Goal: Information Seeking & Learning: Learn about a topic

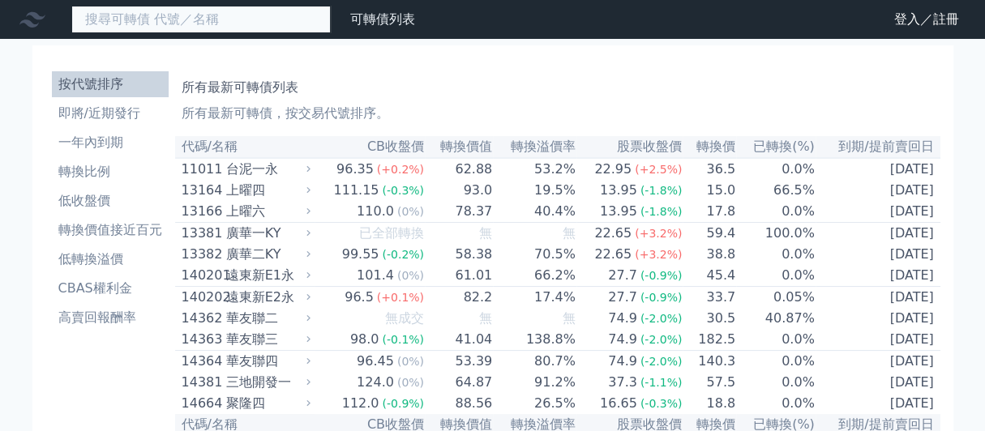
click at [288, 24] on input at bounding box center [200, 20] width 259 height 28
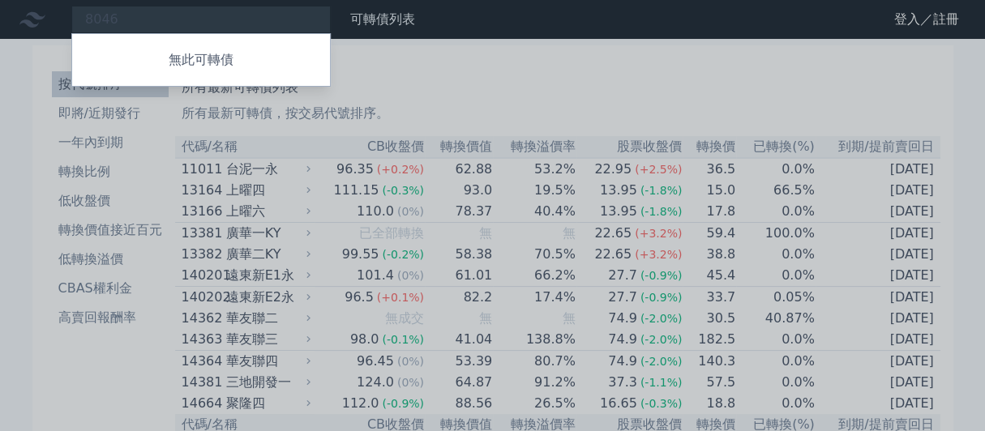
click at [152, 11] on div at bounding box center [492, 215] width 985 height 431
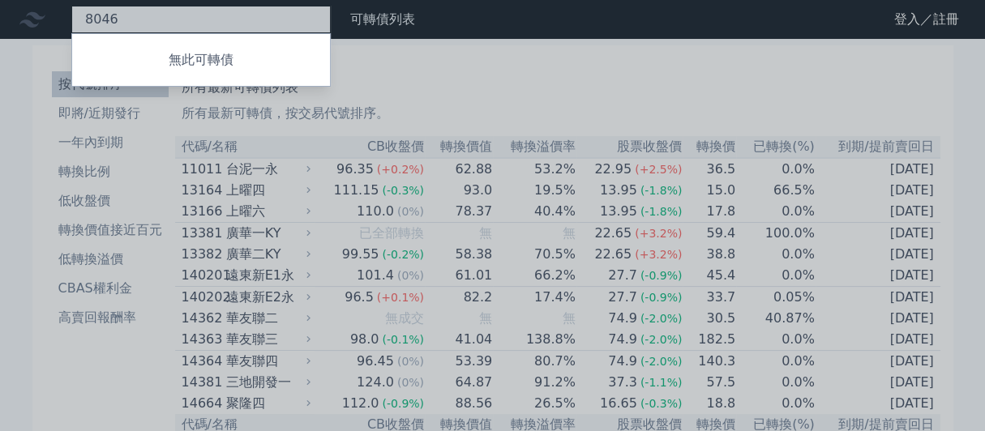
click at [147, 24] on div "8046 無此可轉債" at bounding box center [200, 20] width 259 height 28
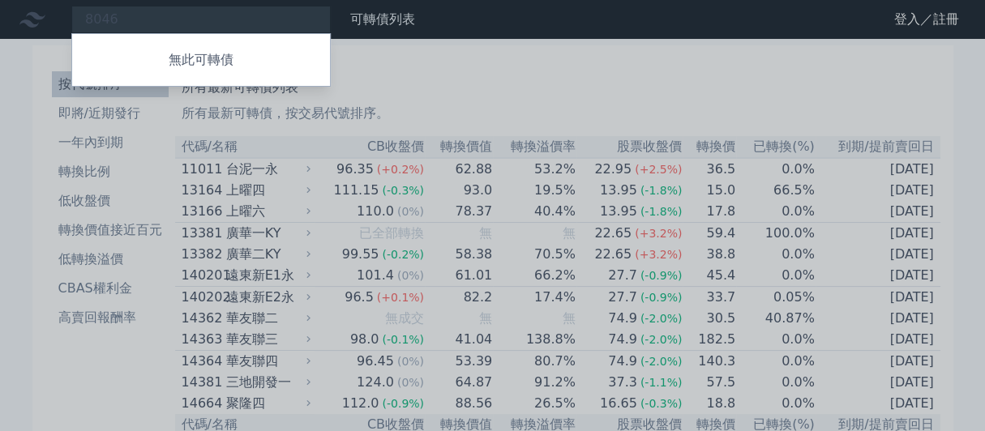
drag, startPoint x: 147, startPoint y: 24, endPoint x: 139, endPoint y: 29, distance: 9.5
click at [139, 29] on div at bounding box center [492, 215] width 985 height 431
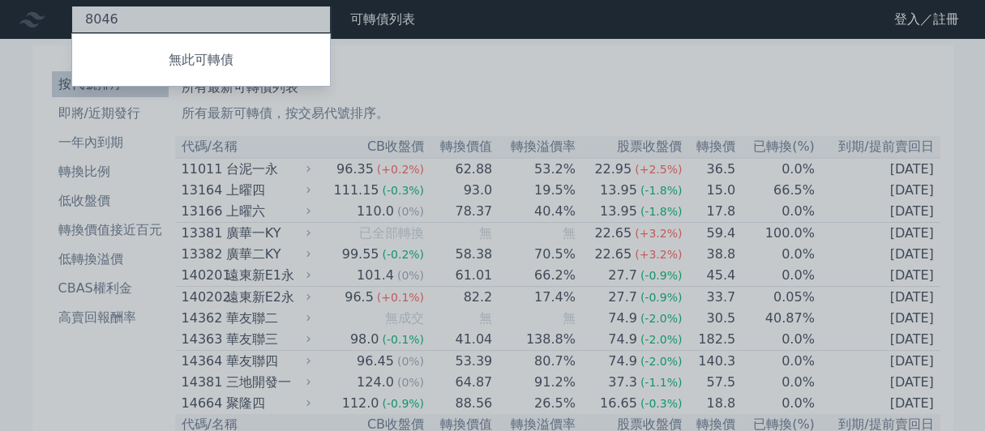
click at [166, 28] on div "8046 無此可轉債" at bounding box center [200, 20] width 259 height 28
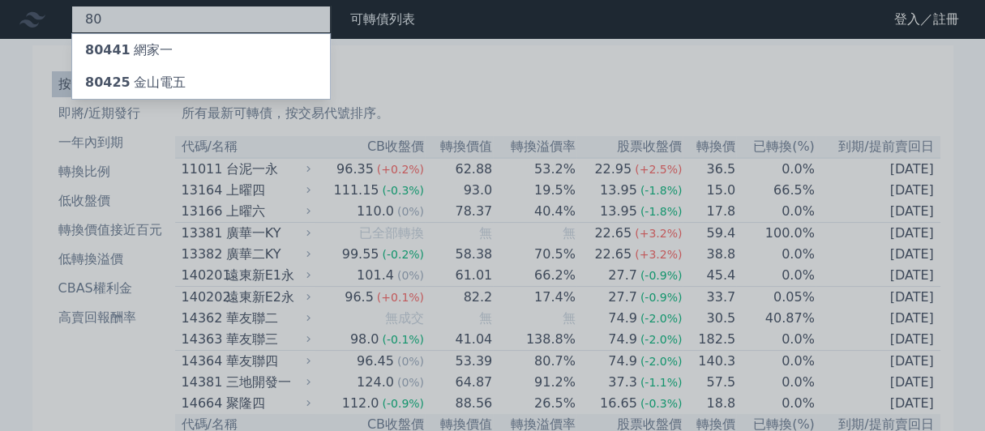
type input "8"
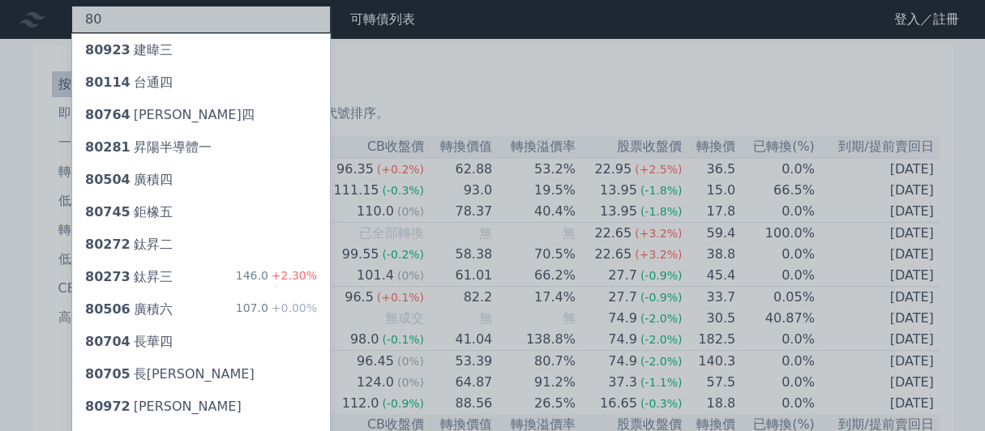
type input "8"
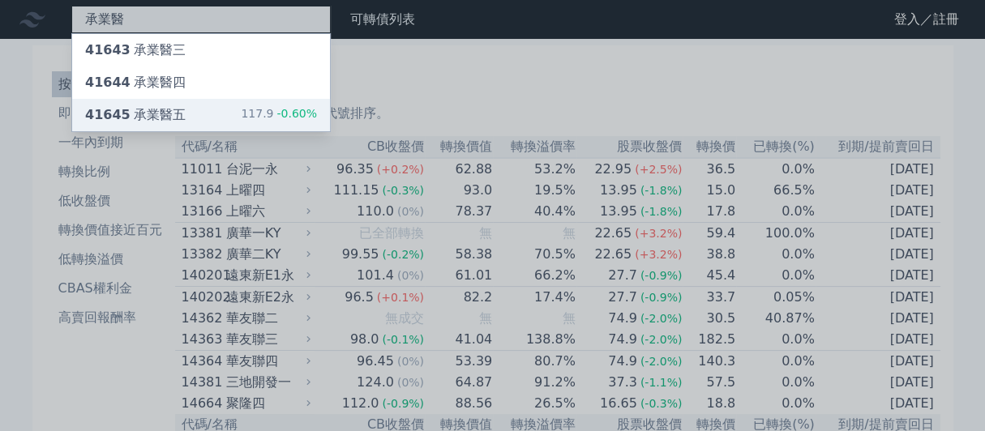
type input "承業醫"
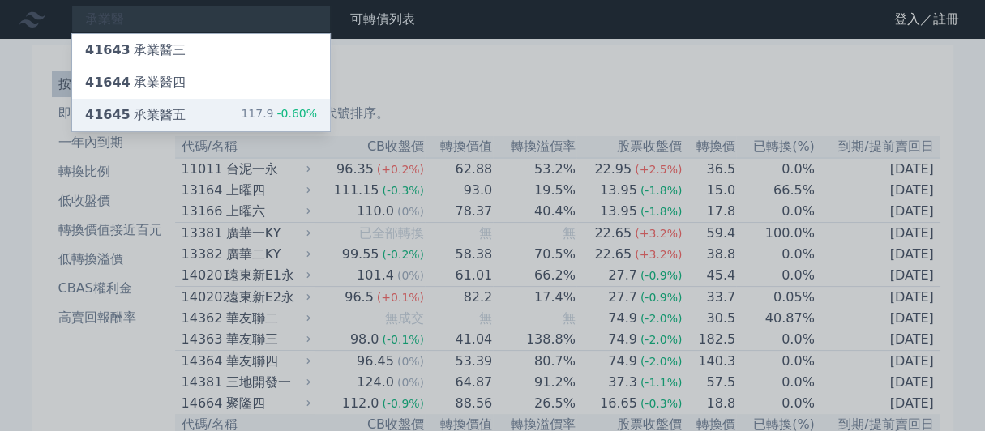
click at [171, 125] on div "41645 承業醫五" at bounding box center [135, 114] width 101 height 19
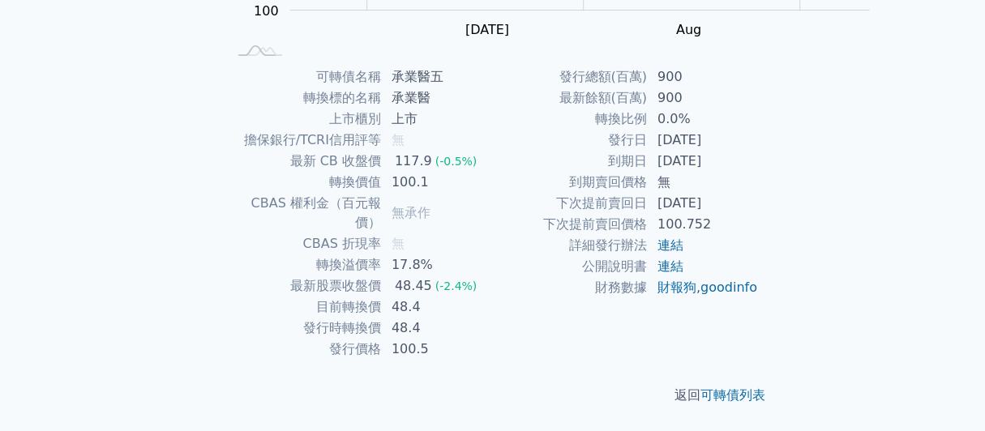
scroll to position [418, 0]
click at [778, 336] on div "可轉債名稱 承業醫五 轉換標的名稱 承業醫 上市櫃別 上市 擔保銀行/TCRI信用評等 無 最新 CB 收盤價 117.9 (-0.5%) 轉換價值 100.…" at bounding box center [493, 212] width 571 height 293
drag, startPoint x: 642, startPoint y: 126, endPoint x: 822, endPoint y: 135, distance: 180.2
click at [759, 135] on tr "發行日 [DATE]" at bounding box center [626, 140] width 266 height 21
click at [778, 162] on div "可轉債名稱 承業醫五 轉換標的名稱 承業醫 上市櫃別 上市 擔保銀行/TCRI信用評等 無 最新 CB 收盤價 117.9 (-0.5%) 轉換價值 100.…" at bounding box center [493, 212] width 571 height 293
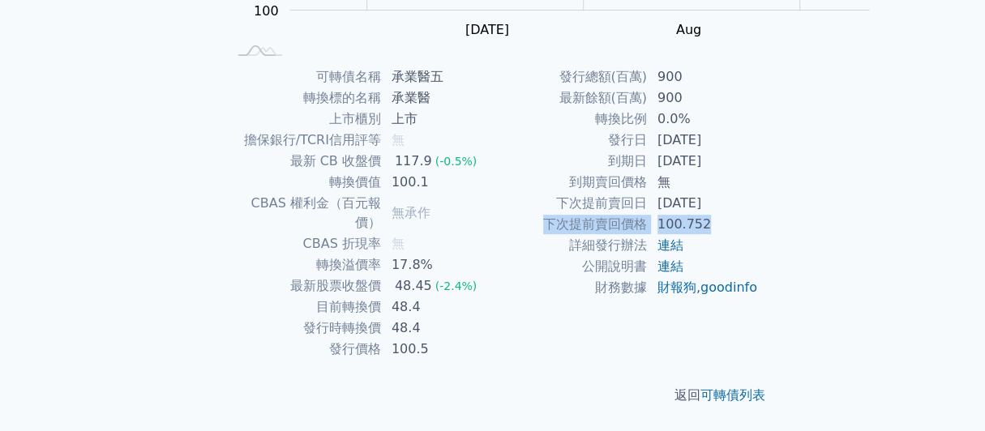
drag, startPoint x: 555, startPoint y: 221, endPoint x: 821, endPoint y: 227, distance: 266.8
click at [759, 227] on tr "下次提前賣回價格 100.752" at bounding box center [626, 224] width 266 height 21
click at [759, 255] on td "連結" at bounding box center [703, 245] width 111 height 21
click at [778, 218] on div "可轉債名稱 承業醫五 轉換標的名稱 承業醫 上市櫃別 上市 擔保銀行/TCRI信用評等 無 最新 CB 收盤價 117.9 (-0.5%) 轉換價值 100.…" at bounding box center [493, 212] width 571 height 293
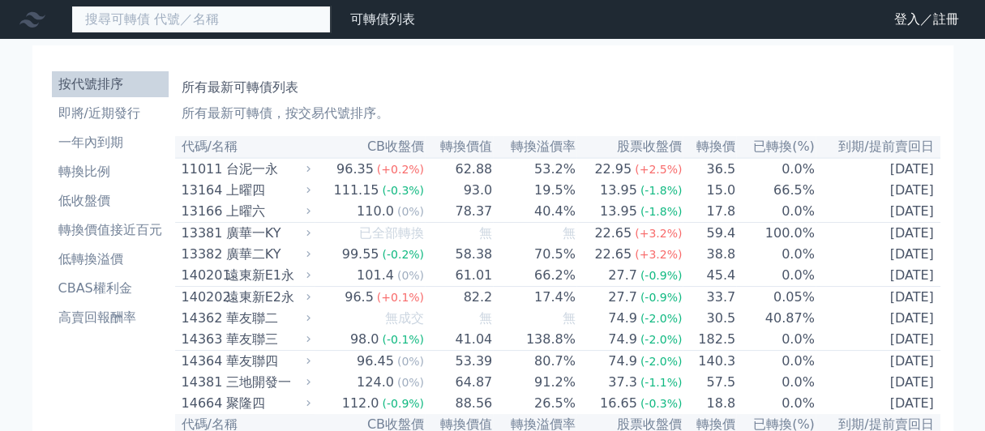
click at [223, 30] on input at bounding box center [200, 20] width 259 height 28
click at [206, 23] on input at bounding box center [200, 20] width 259 height 28
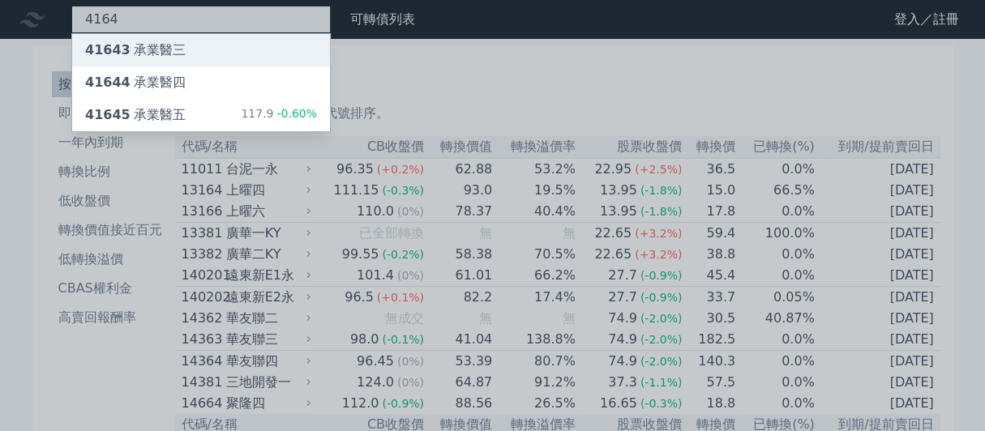
type input "4164"
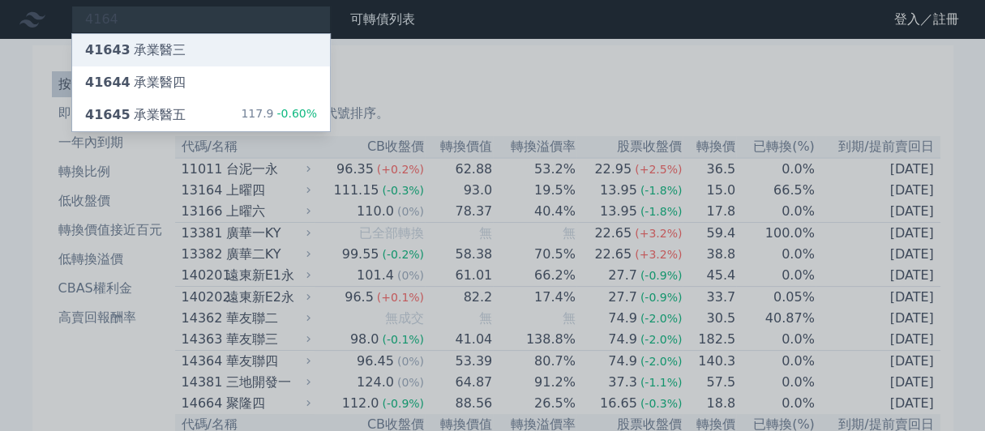
click at [186, 58] on div "41643 承業醫三" at bounding box center [135, 50] width 101 height 19
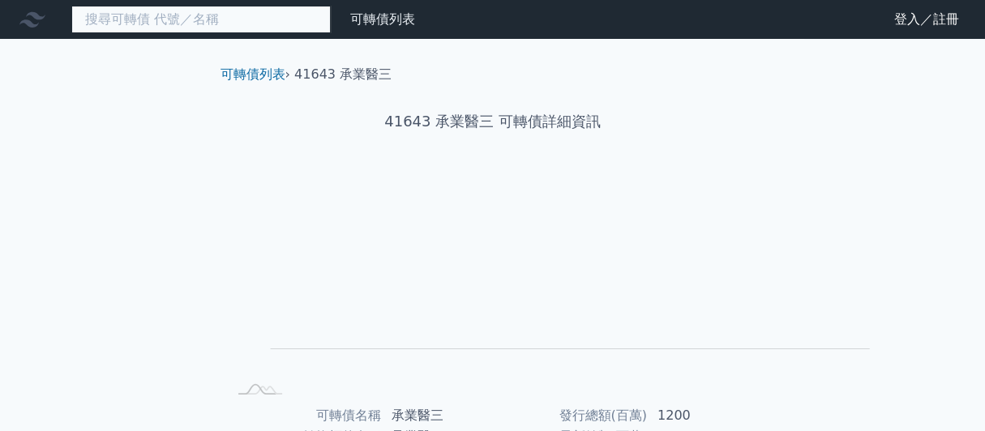
click at [152, 24] on input at bounding box center [200, 20] width 259 height 28
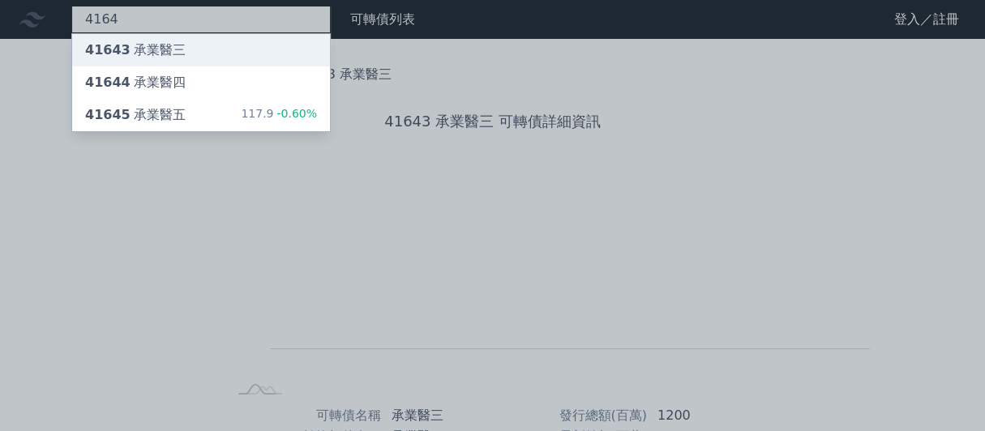
type input "4164"
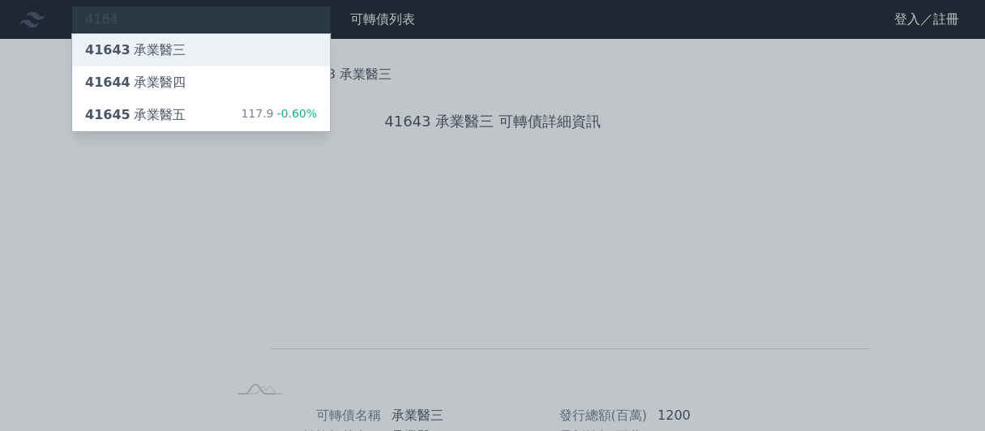
click at [145, 45] on div "41643 承業醫三" at bounding box center [201, 50] width 258 height 32
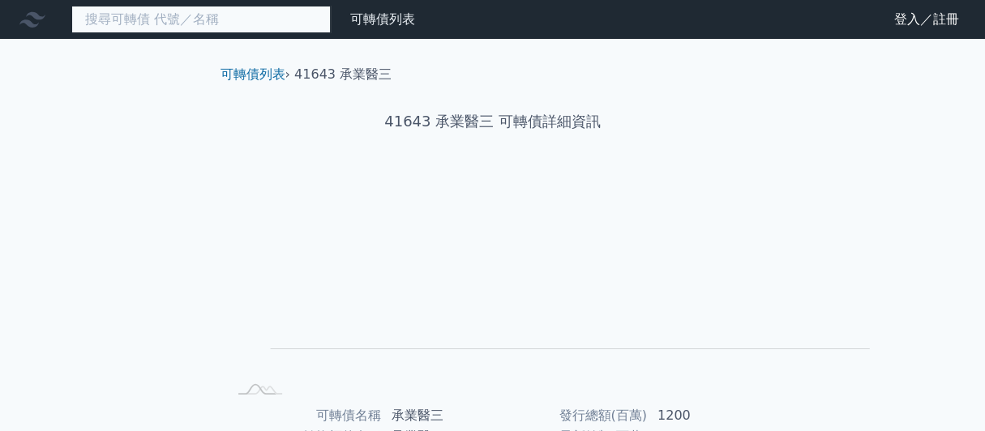
click at [173, 30] on input at bounding box center [200, 20] width 259 height 28
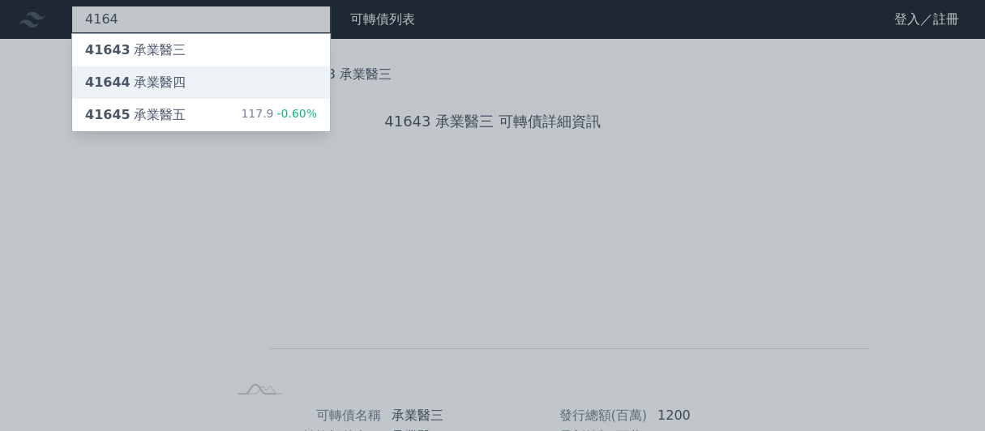
type input "4164"
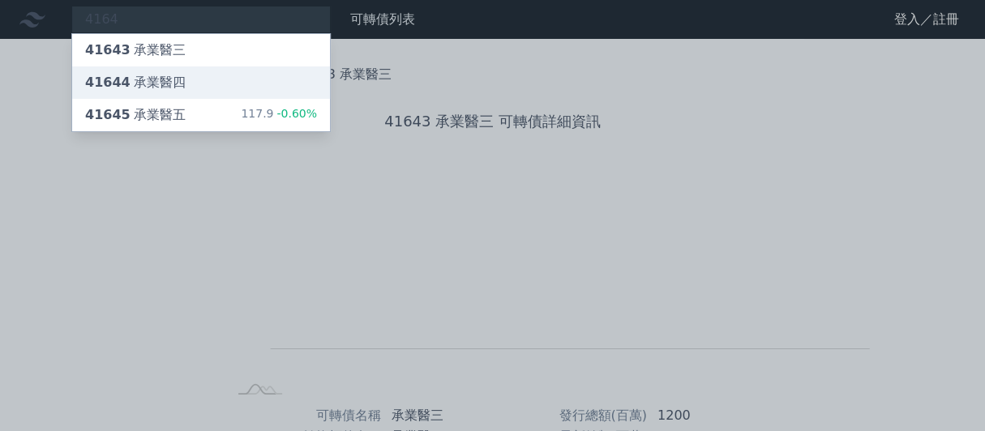
click at [271, 92] on div "41644 承業醫四" at bounding box center [201, 82] width 258 height 32
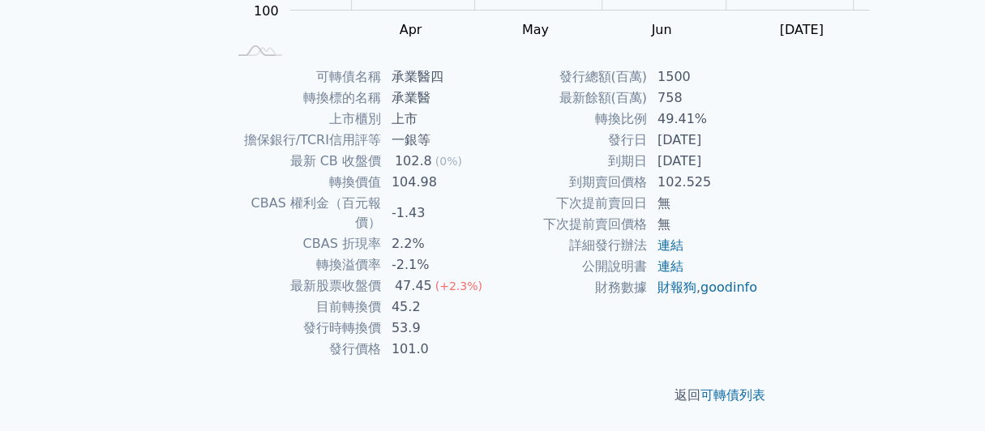
scroll to position [405, 0]
click at [778, 275] on div "可轉債名稱 承業醫四 轉換標的名稱 承業醫 上市櫃別 上市 擔保銀行/TCRI信用評等 一銀等 最新 CB 收盤價 102.8 (0%) 轉換價值 104.9…" at bounding box center [493, 212] width 571 height 293
